Goal: Transaction & Acquisition: Purchase product/service

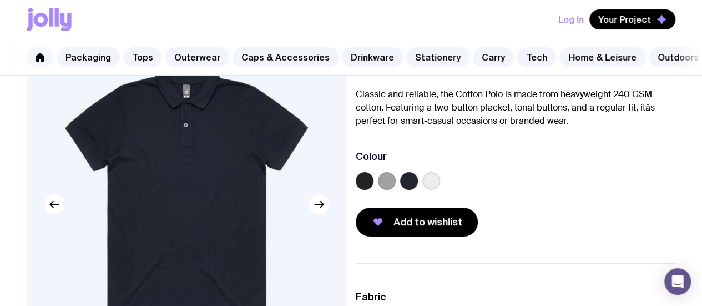
click at [46, 57] on link at bounding box center [40, 57] width 27 height 20
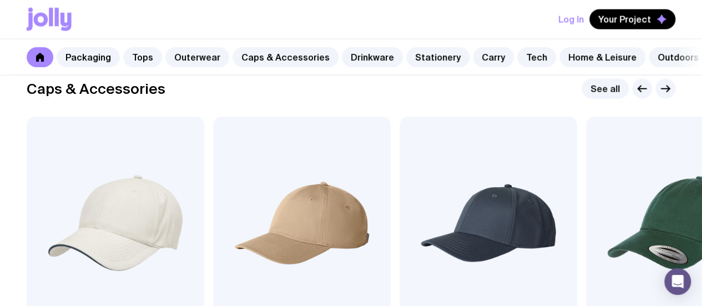
scroll to position [1221, 0]
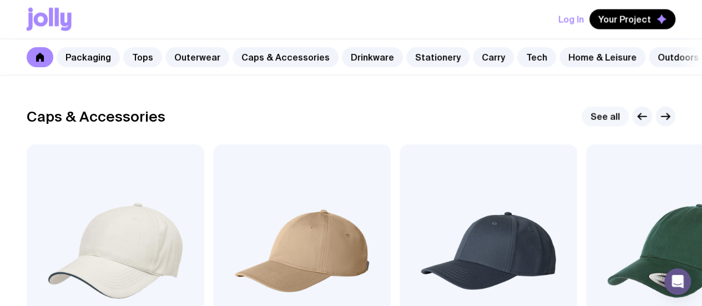
click at [606, 127] on link "See all" at bounding box center [605, 117] width 47 height 20
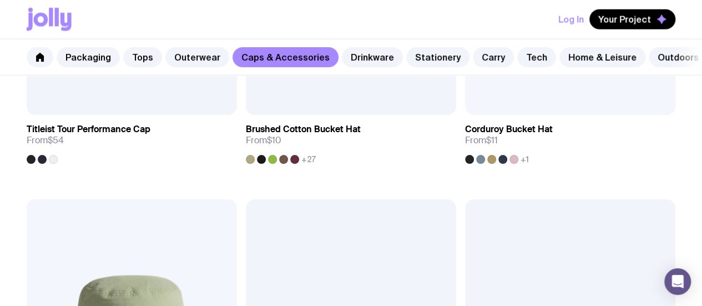
scroll to position [1271, 0]
